Goal: Check status: Check status

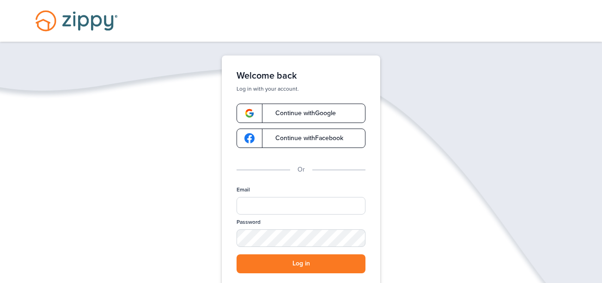
click at [284, 112] on span "Continue with Google" at bounding box center [301, 113] width 70 height 6
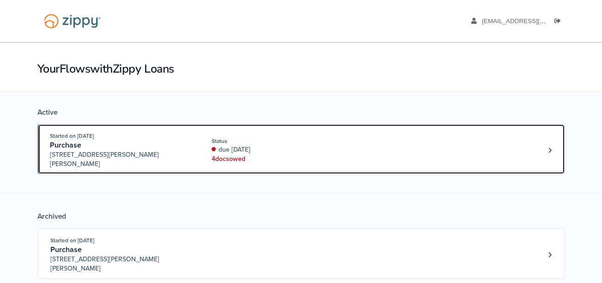
click at [260, 154] on div "4 doc s owed" at bounding box center [272, 158] width 123 height 9
